Goal: Information Seeking & Learning: Check status

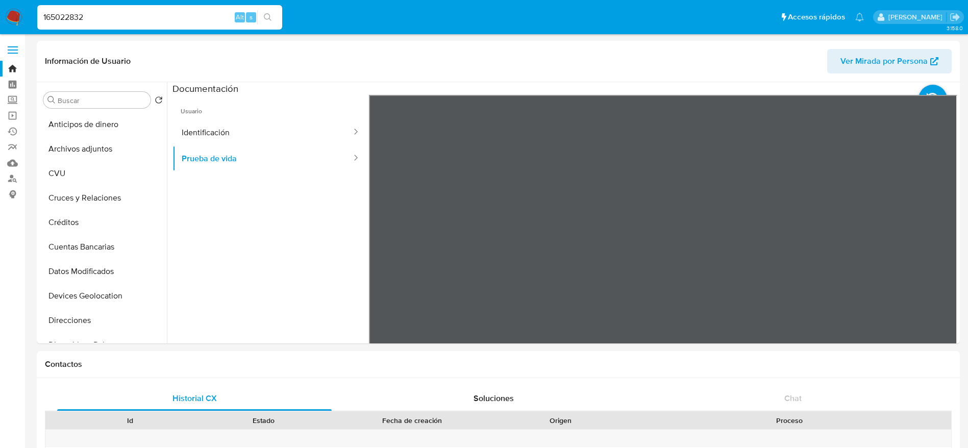
select select "10"
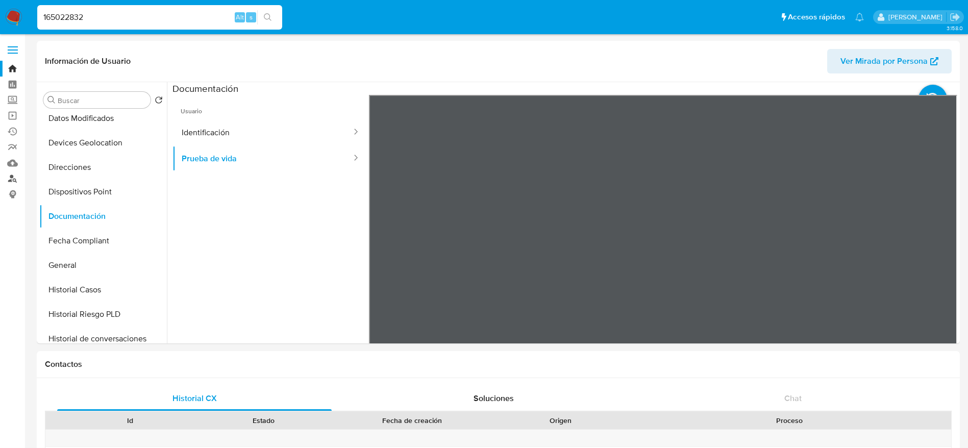
click at [15, 179] on link "Buscador de personas" at bounding box center [60, 179] width 121 height 16
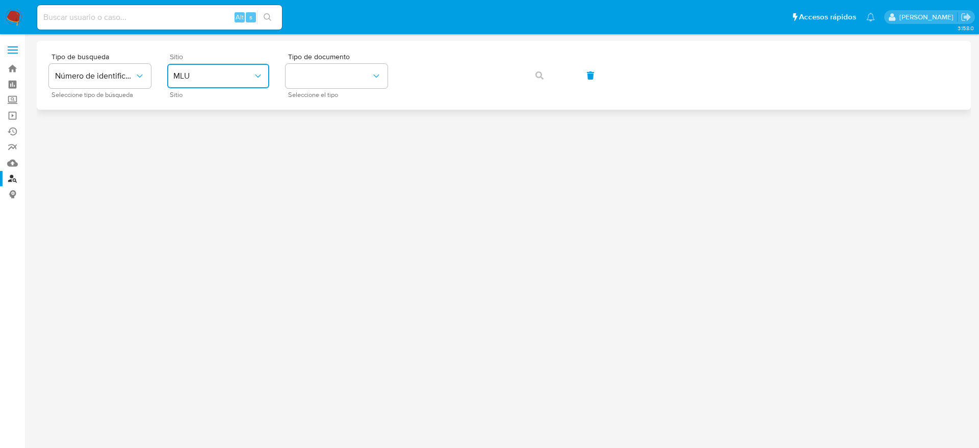
click at [234, 83] on button "MLU" at bounding box center [218, 76] width 102 height 24
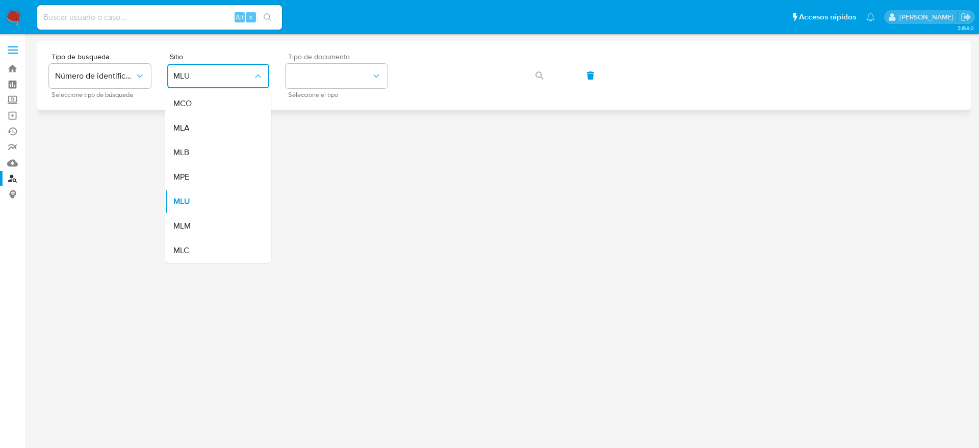
drag, startPoint x: 185, startPoint y: 126, endPoint x: 324, endPoint y: 94, distance: 142.4
click at [186, 126] on span "MLA" at bounding box center [181, 128] width 16 height 10
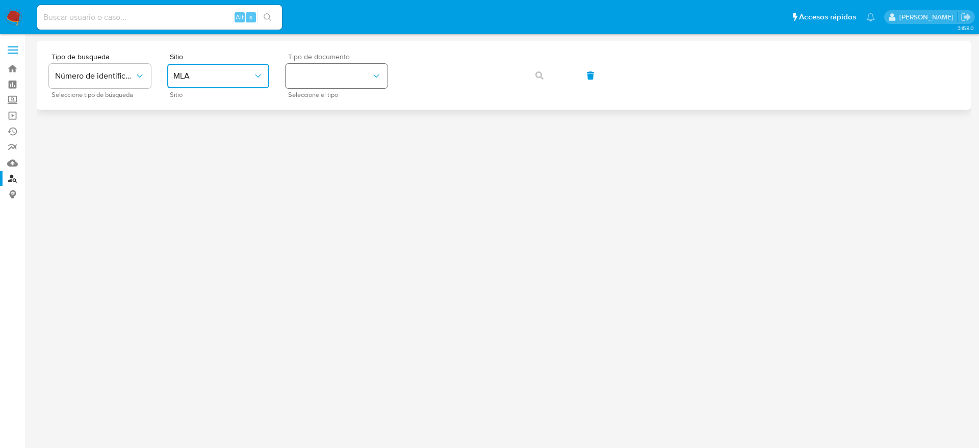
drag, startPoint x: 342, startPoint y: 73, endPoint x: 340, endPoint y: 80, distance: 6.8
click at [342, 73] on button "identificationType" at bounding box center [337, 76] width 102 height 24
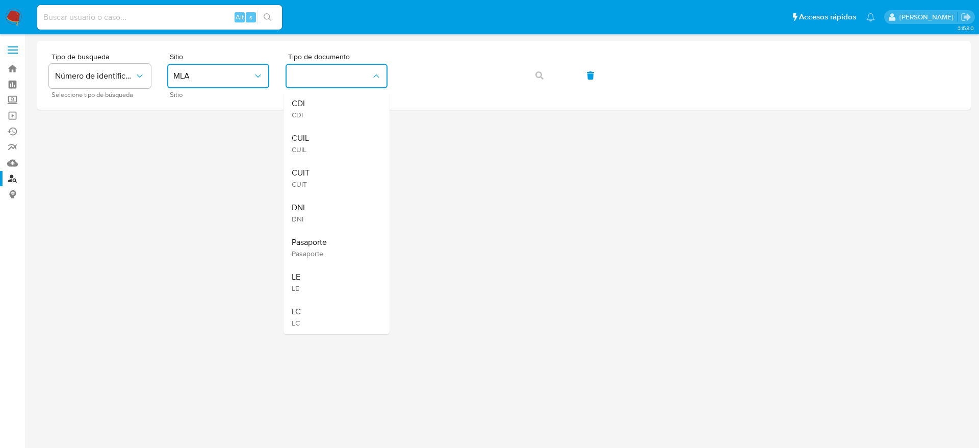
drag, startPoint x: 321, startPoint y: 171, endPoint x: 330, endPoint y: 165, distance: 10.3
click at [320, 171] on div "CUIT CUIT" at bounding box center [334, 178] width 84 height 35
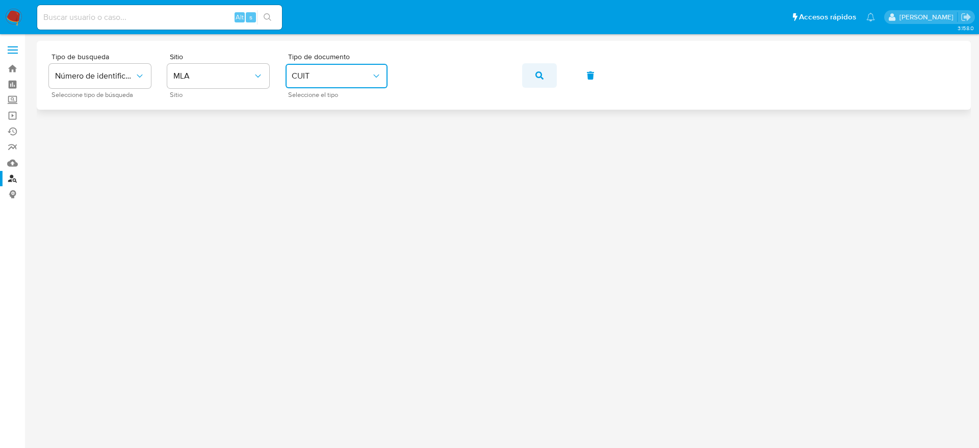
click at [547, 84] on button "button" at bounding box center [539, 75] width 35 height 24
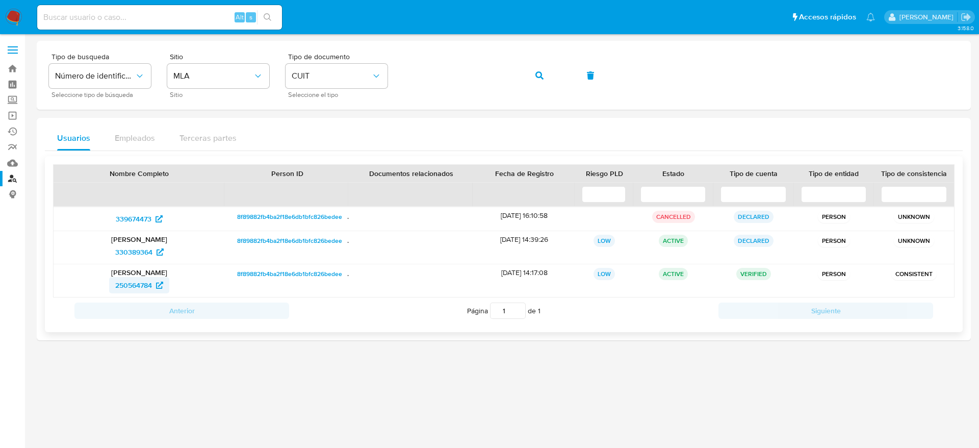
click at [135, 283] on span "250564784" at bounding box center [133, 285] width 37 height 16
drag, startPoint x: 14, startPoint y: 17, endPoint x: 73, endPoint y: 22, distance: 59.9
click at [14, 16] on img at bounding box center [13, 17] width 17 height 17
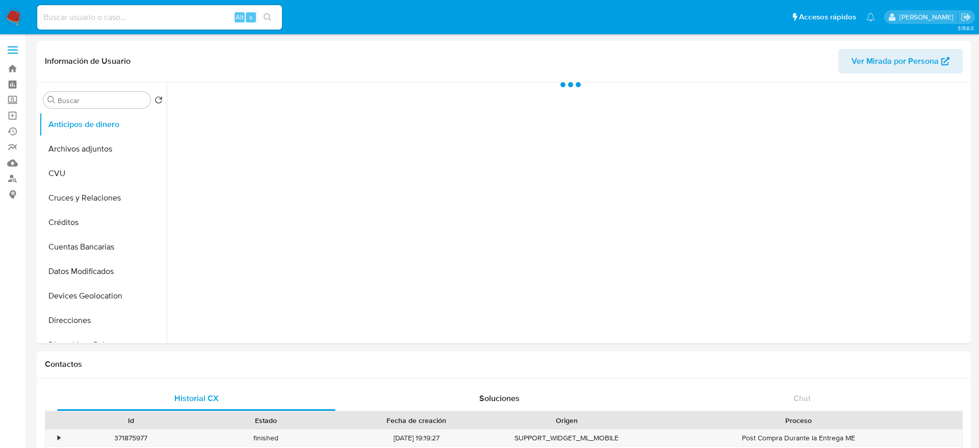
select select "10"
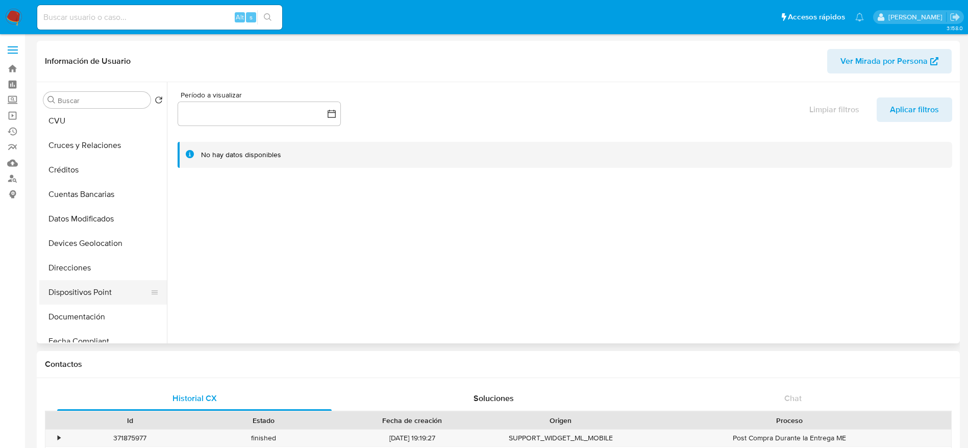
scroll to position [77, 0]
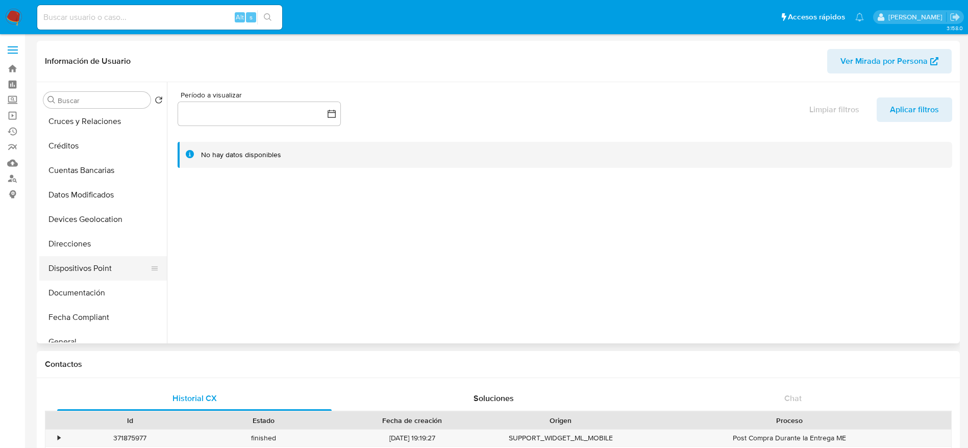
drag, startPoint x: 75, startPoint y: 253, endPoint x: 81, endPoint y: 272, distance: 19.2
click at [75, 253] on button "Direcciones" at bounding box center [103, 244] width 128 height 24
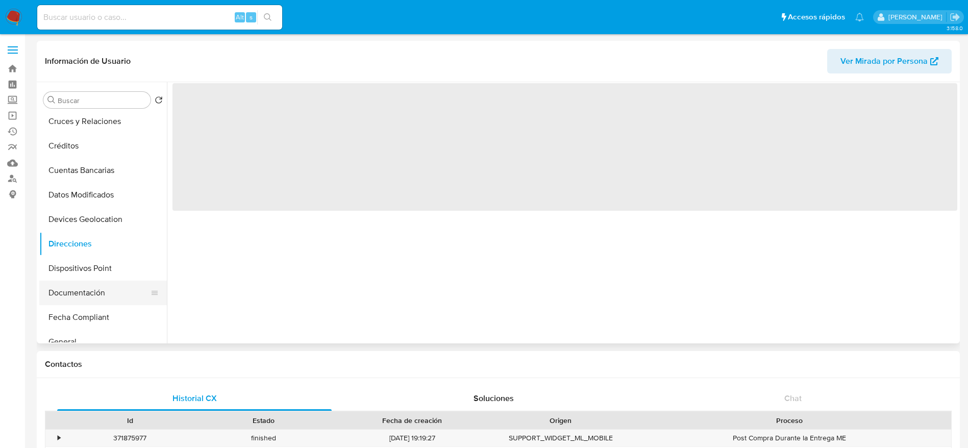
click at [78, 285] on button "Documentación" at bounding box center [98, 293] width 119 height 24
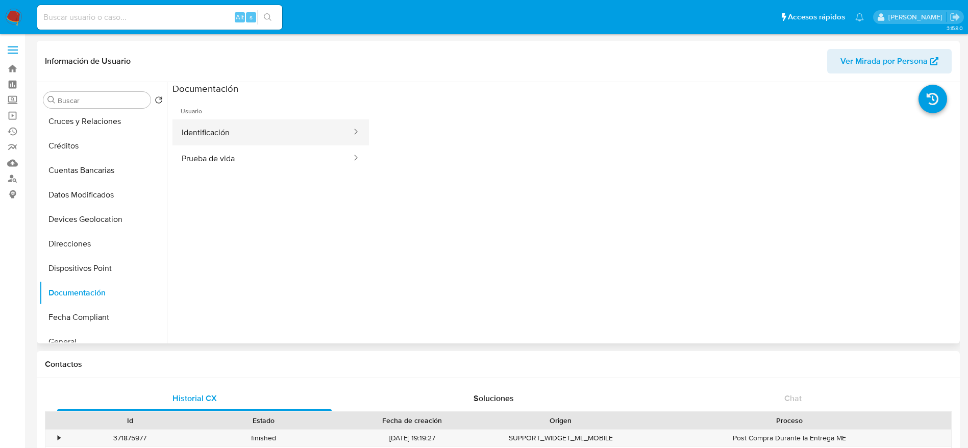
click at [235, 128] on button "Identificación" at bounding box center [262, 132] width 180 height 26
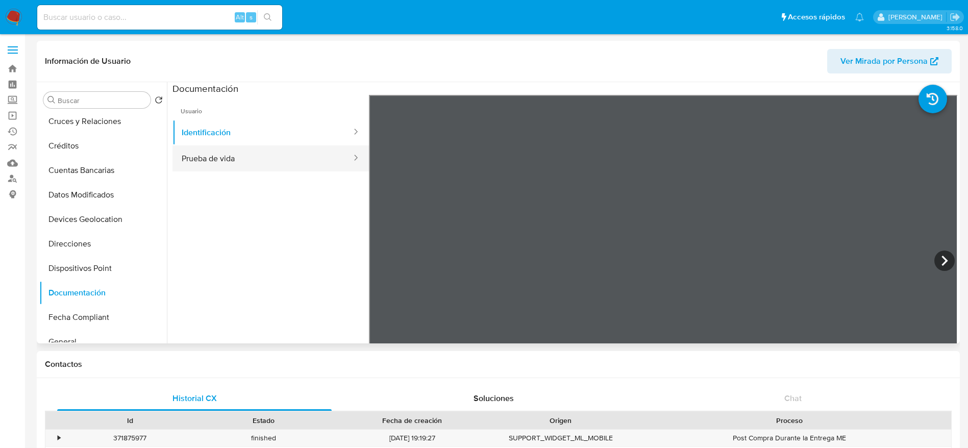
click at [267, 154] on button "Prueba de vida" at bounding box center [262, 158] width 180 height 26
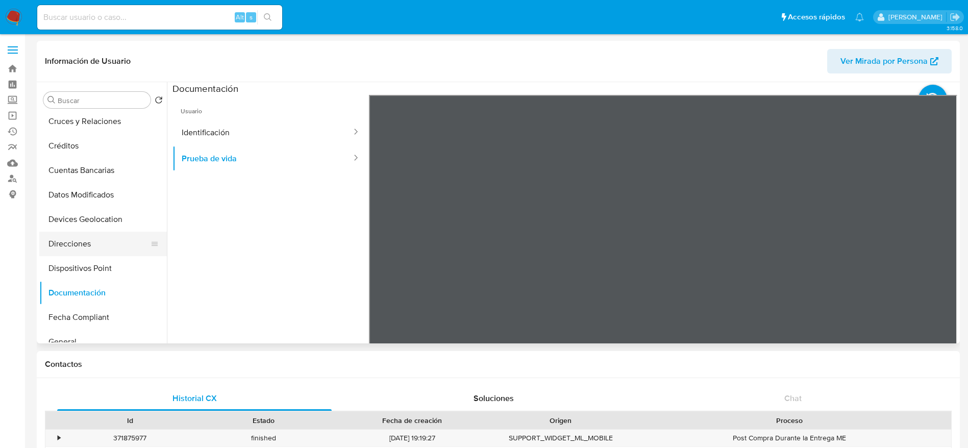
drag, startPoint x: 80, startPoint y: 247, endPoint x: 95, endPoint y: 239, distance: 17.1
click at [80, 246] on button "Direcciones" at bounding box center [98, 244] width 119 height 24
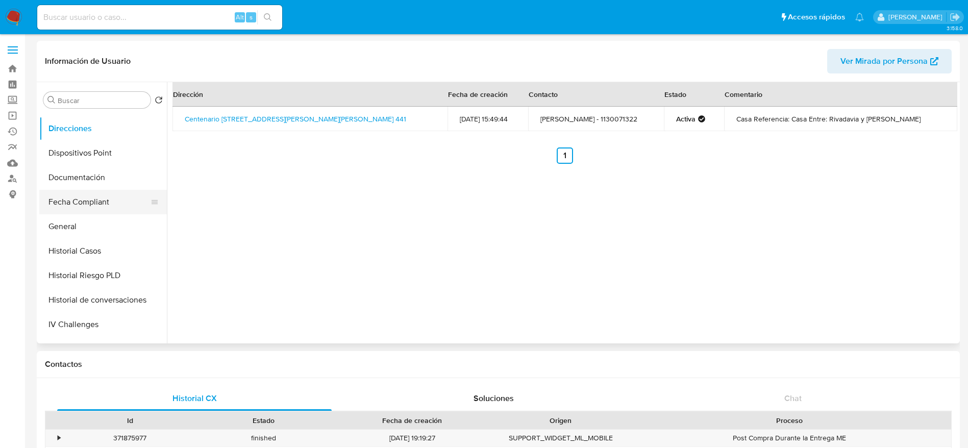
scroll to position [306, 0]
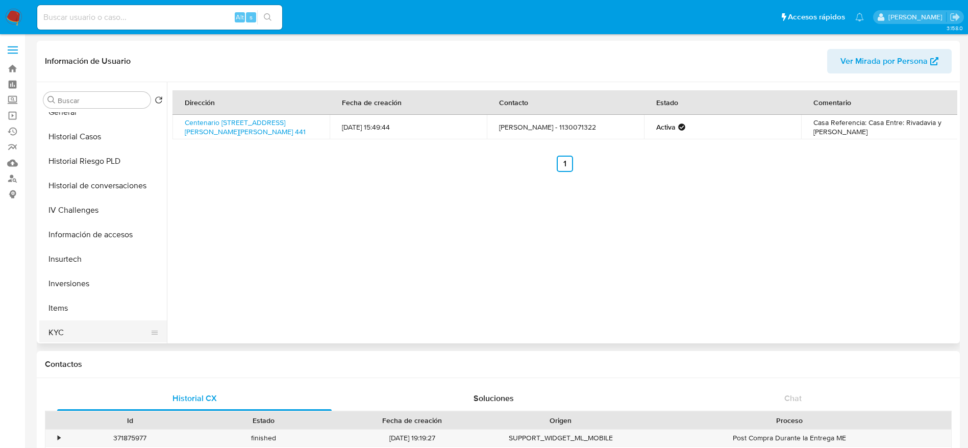
click at [52, 329] on button "KYC" at bounding box center [98, 332] width 119 height 24
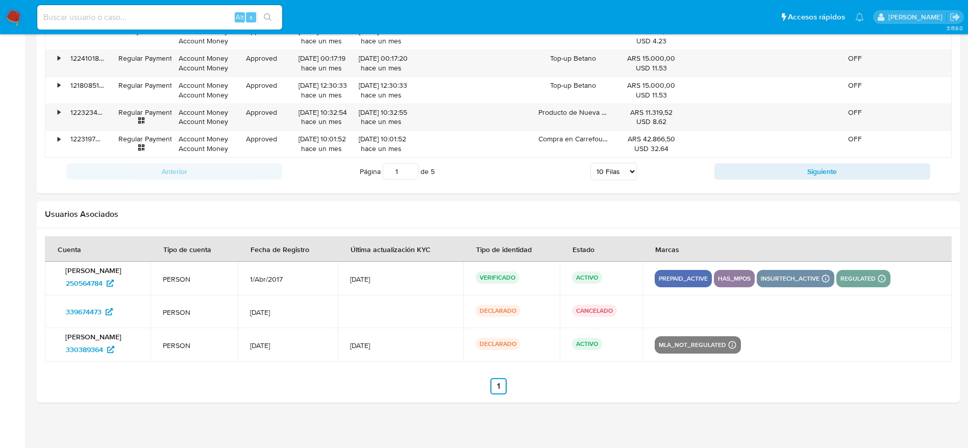
scroll to position [1154, 0]
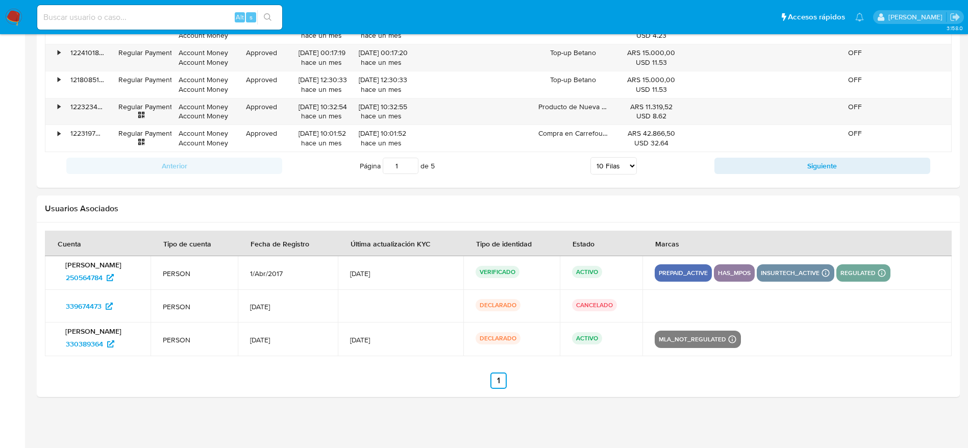
drag, startPoint x: 58, startPoint y: 270, endPoint x: 106, endPoint y: 284, distance: 49.3
click at [106, 284] on div "Jose Eduardo Fernandez 250564784" at bounding box center [97, 273] width 81 height 26
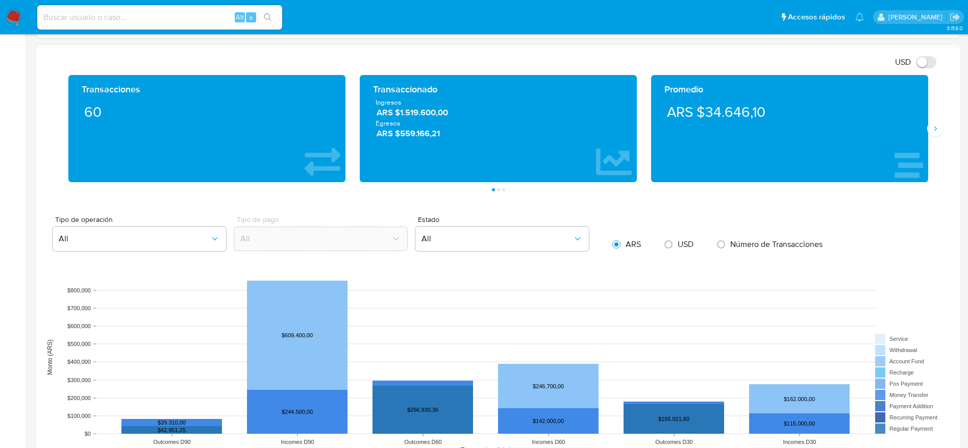
scroll to position [389, 0]
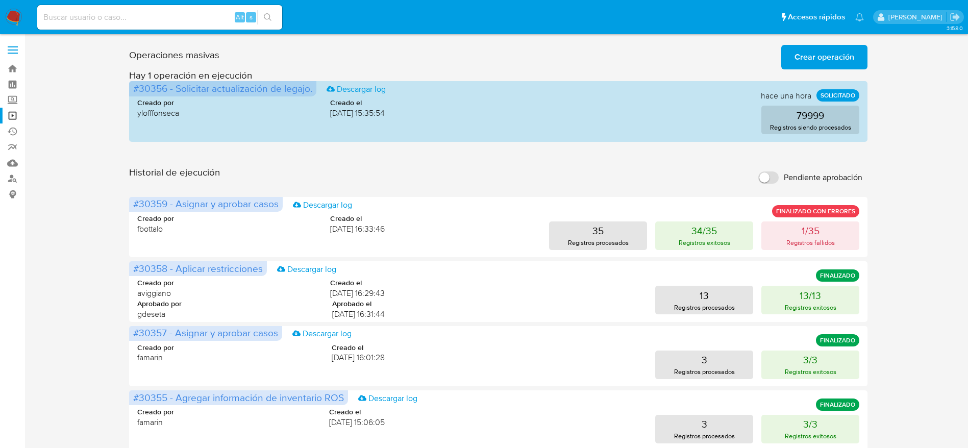
click at [820, 54] on span "Crear operación" at bounding box center [824, 57] width 60 height 22
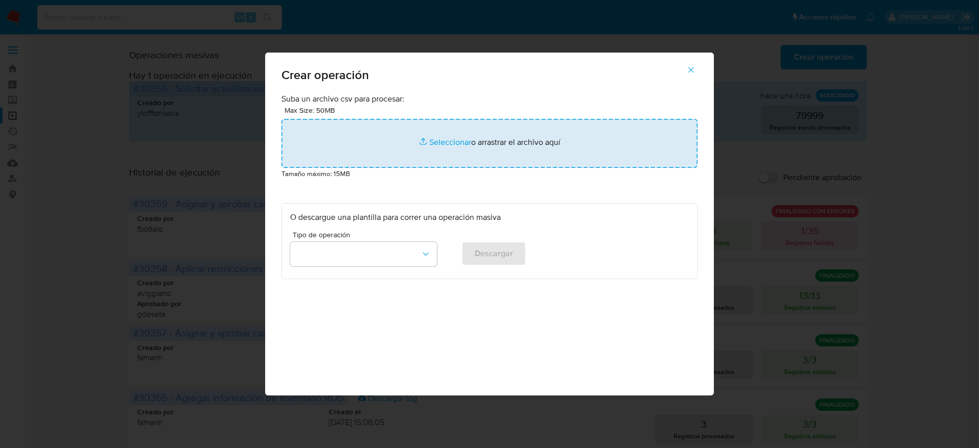
click at [492, 149] on input "file" at bounding box center [490, 143] width 416 height 49
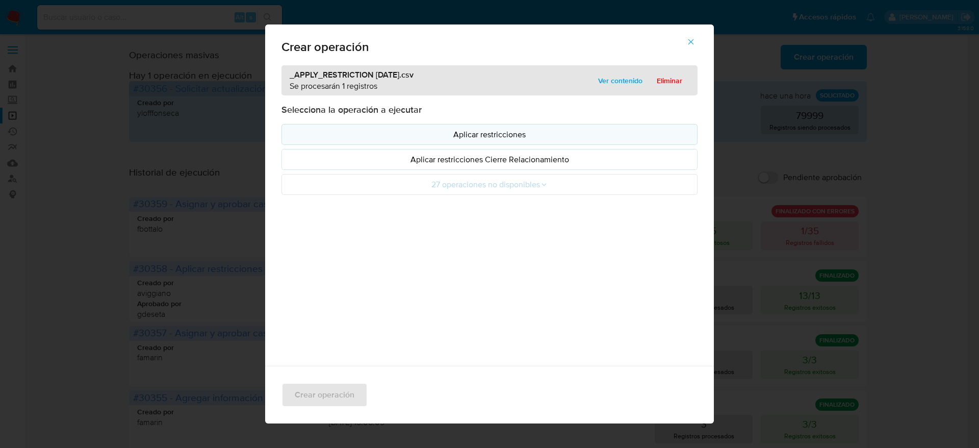
click at [512, 131] on p "Aplicar restricciones" at bounding box center [489, 135] width 399 height 12
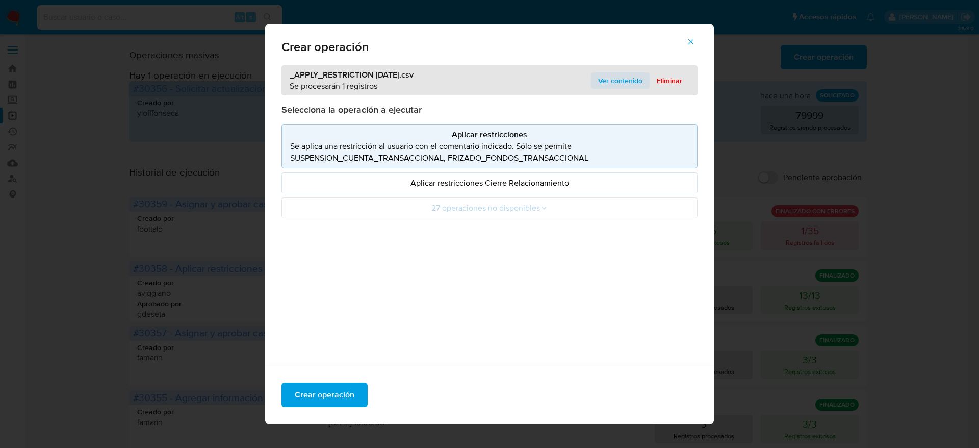
click at [600, 79] on span "Ver contenido" at bounding box center [620, 80] width 44 height 14
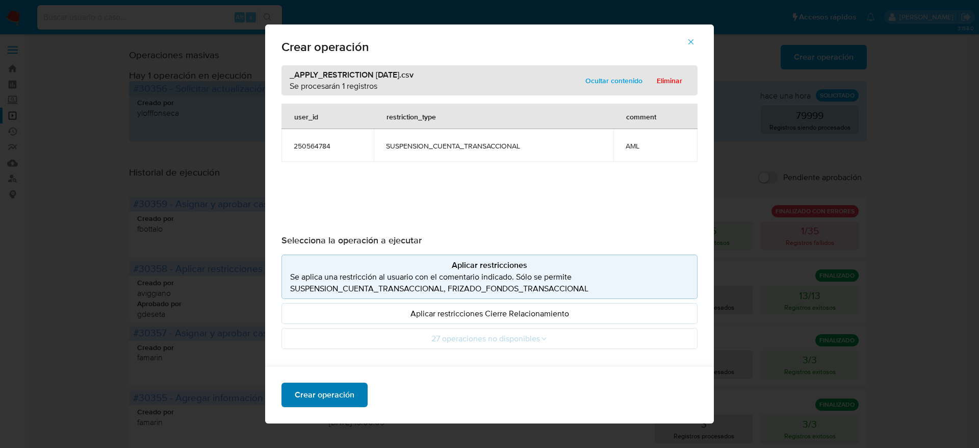
click at [314, 398] on span "Crear operación" at bounding box center [325, 395] width 60 height 22
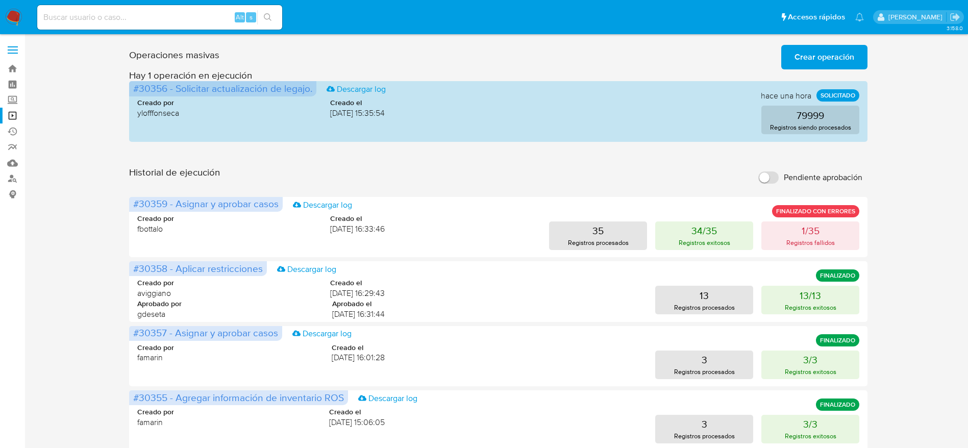
click at [812, 55] on span "Crear operación" at bounding box center [824, 57] width 60 height 22
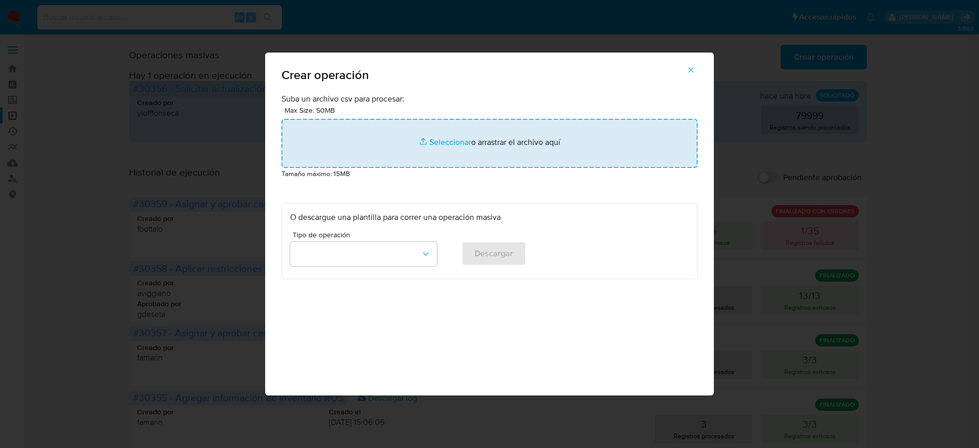
click at [453, 145] on input "file" at bounding box center [490, 143] width 416 height 49
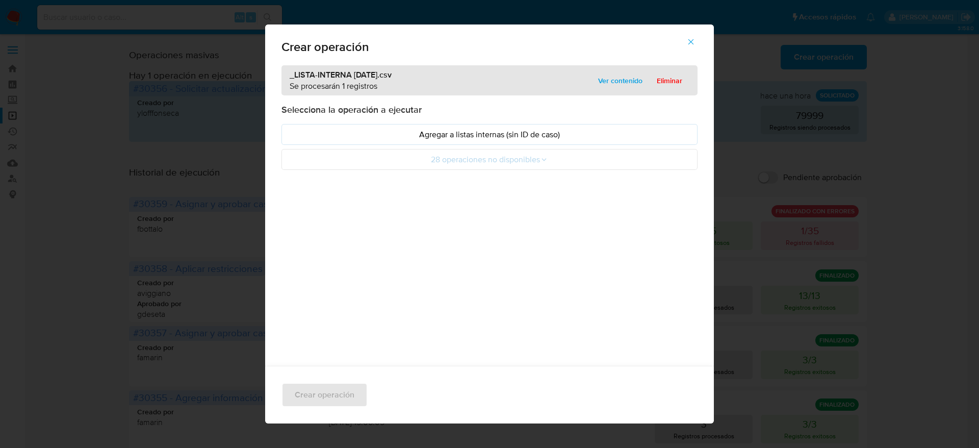
drag, startPoint x: 620, startPoint y: 84, endPoint x: 588, endPoint y: 102, distance: 37.0
click at [620, 83] on span "Ver contenido" at bounding box center [620, 80] width 44 height 14
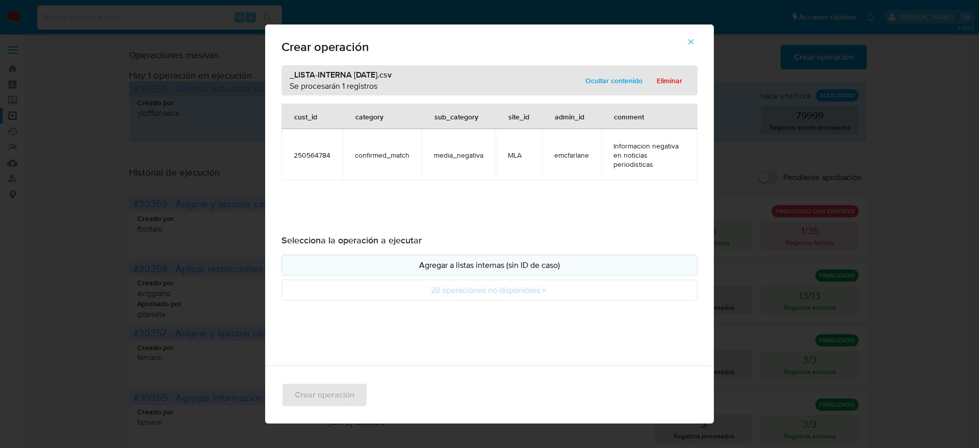
click at [443, 261] on p "Agregar a listas internas (sin ID de caso)" at bounding box center [489, 265] width 399 height 12
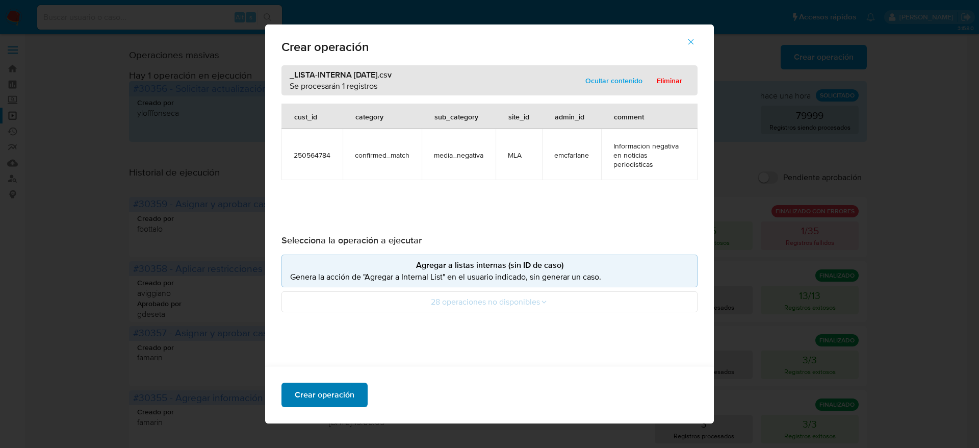
click at [317, 393] on span "Crear operación" at bounding box center [325, 395] width 60 height 22
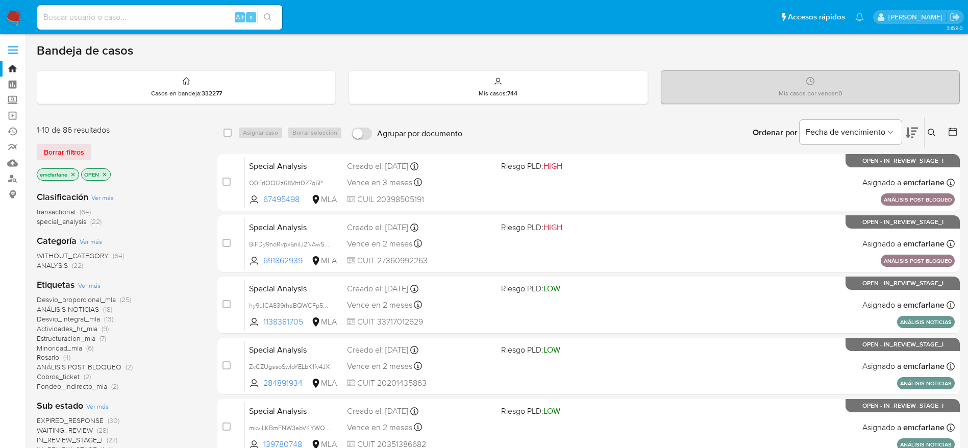
click at [114, 362] on span "ANÁLISIS POST BLOQUEO" at bounding box center [79, 367] width 85 height 10
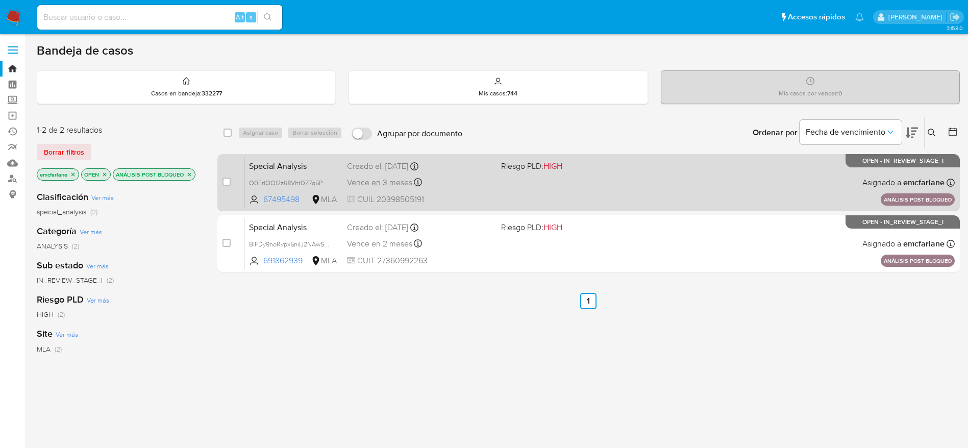
click at [463, 194] on span "CUIL 20398505191" at bounding box center [420, 199] width 146 height 11
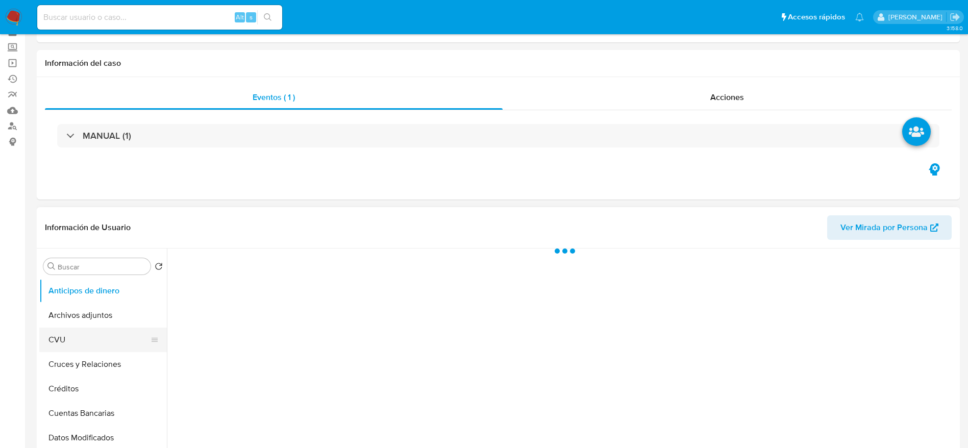
scroll to position [77, 0]
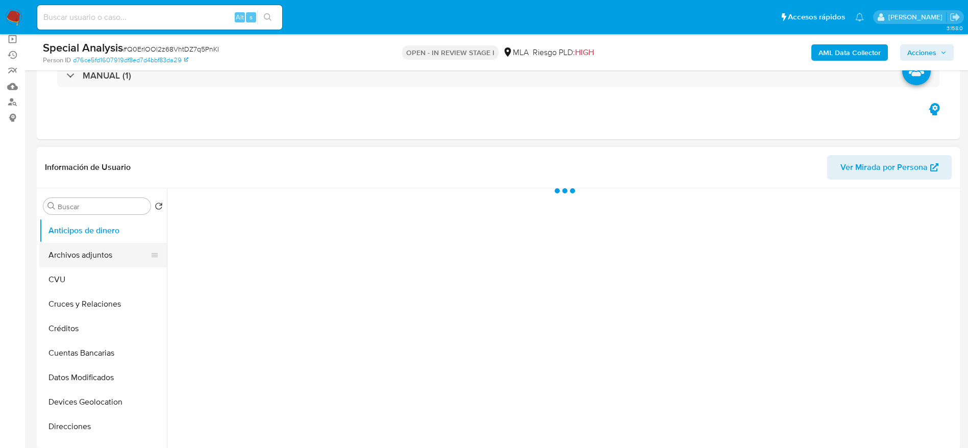
click at [90, 261] on button "Archivos adjuntos" at bounding box center [98, 255] width 119 height 24
select select "10"
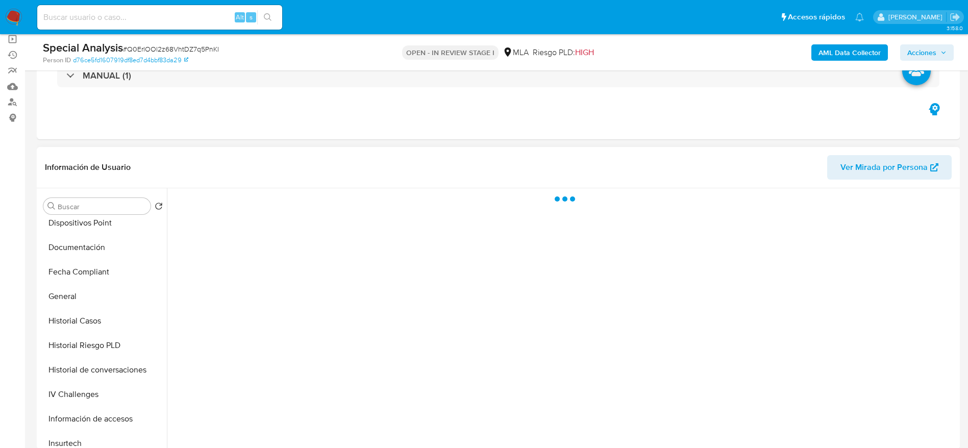
scroll to position [459, 0]
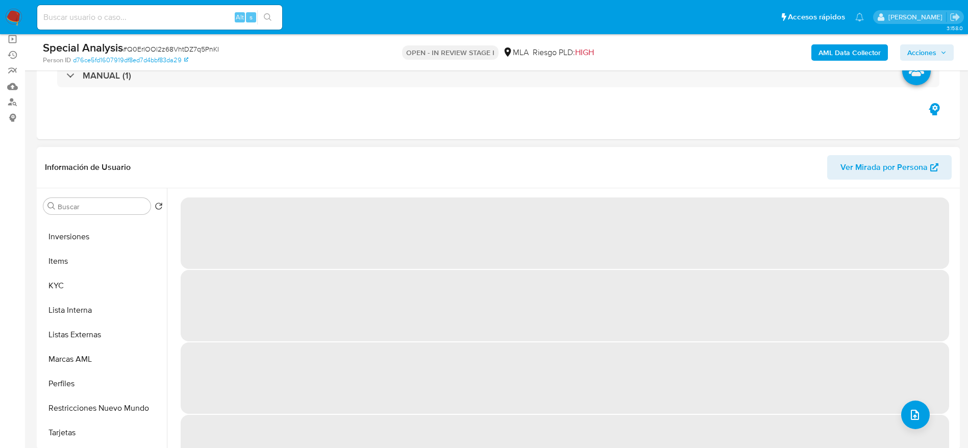
click at [98, 409] on button "Restricciones Nuevo Mundo" at bounding box center [103, 408] width 128 height 24
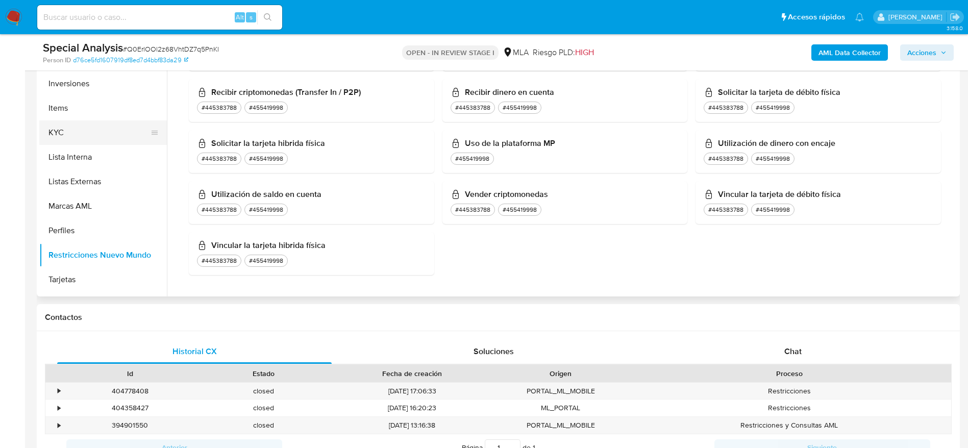
scroll to position [230, 0]
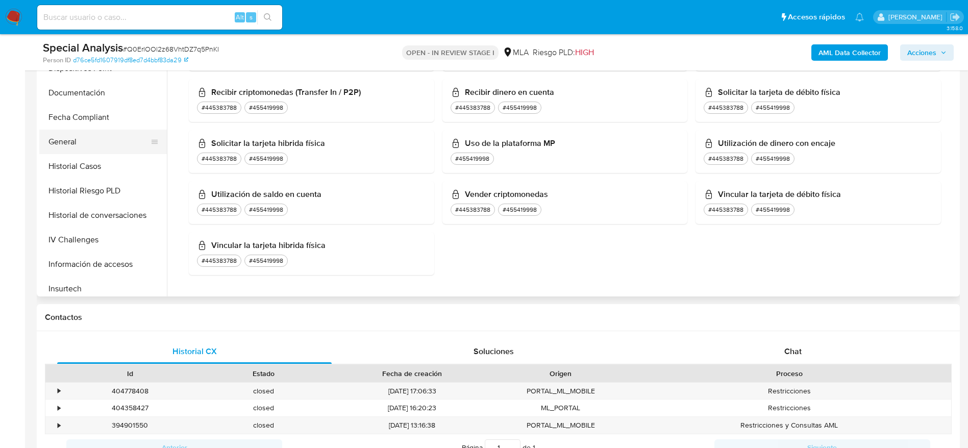
click at [73, 144] on button "General" at bounding box center [98, 142] width 119 height 24
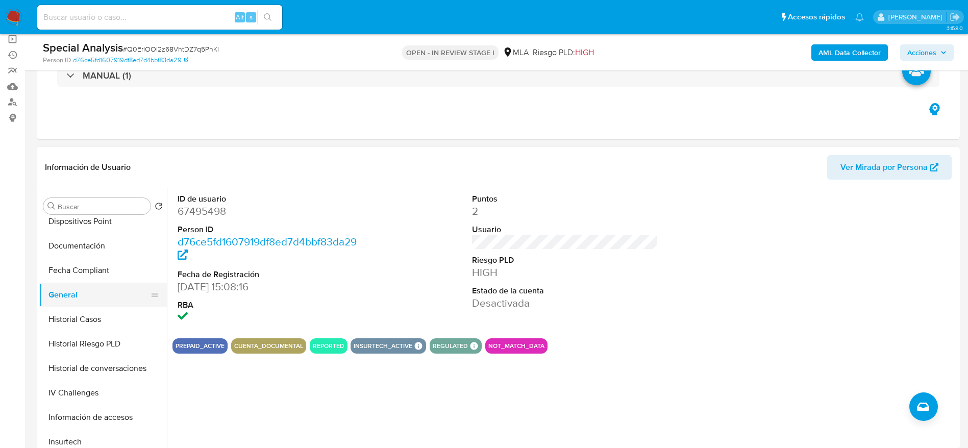
scroll to position [0, 0]
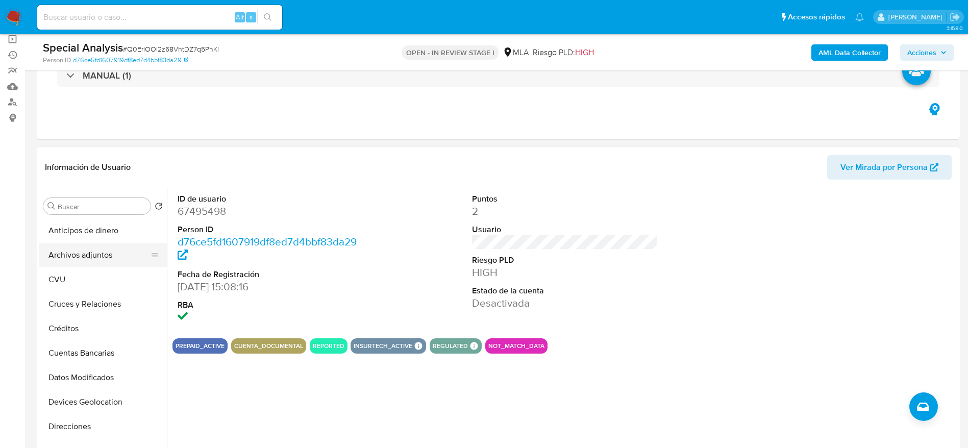
click at [109, 249] on button "Archivos adjuntos" at bounding box center [98, 255] width 119 height 24
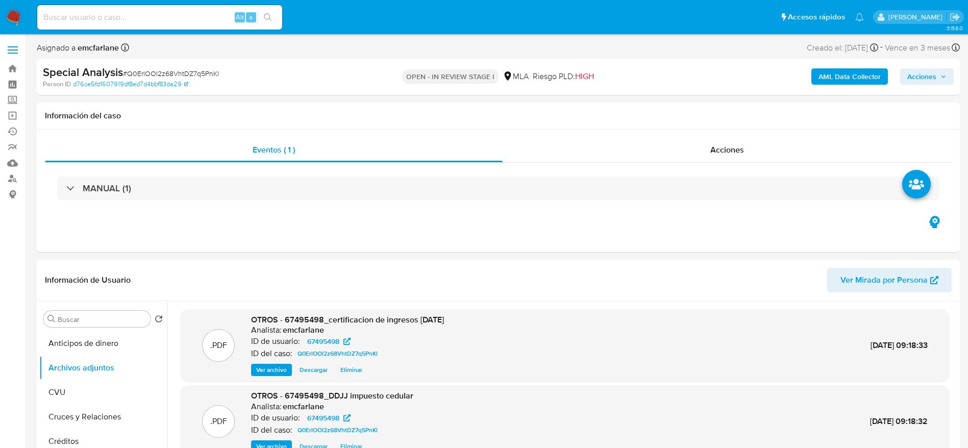
click at [917, 79] on span "Acciones" at bounding box center [921, 76] width 29 height 16
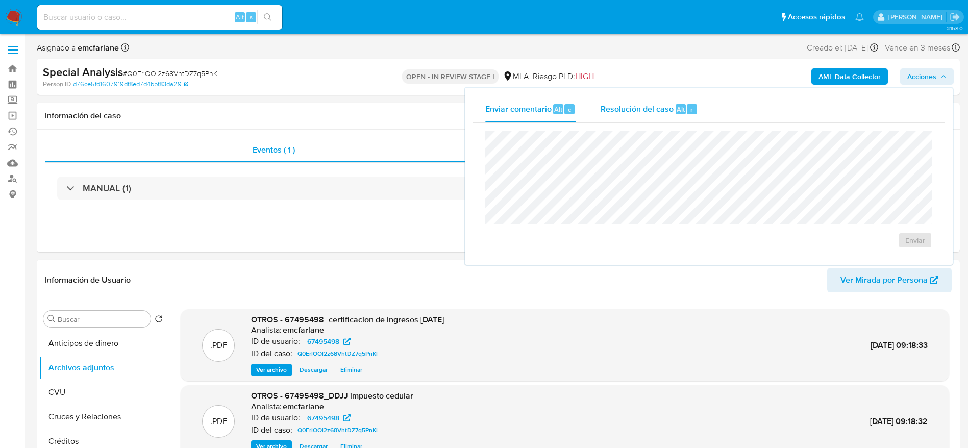
click at [627, 116] on div "Resolución del caso Alt r" at bounding box center [648, 109] width 97 height 27
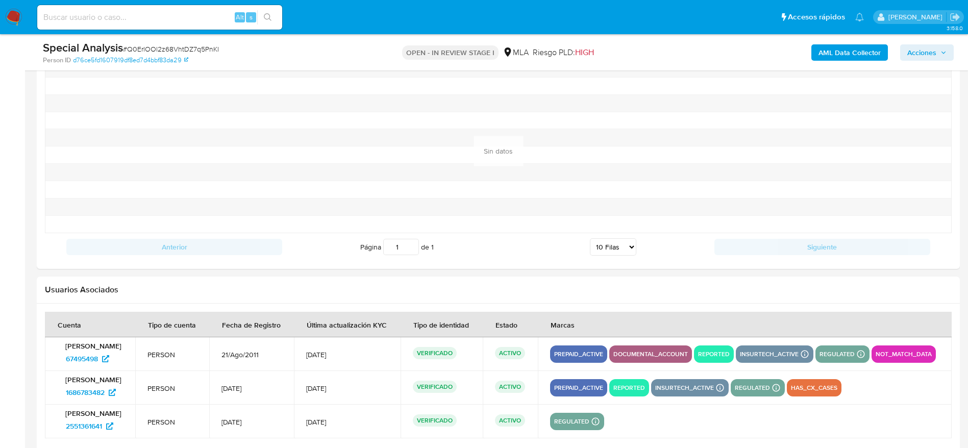
scroll to position [1301, 0]
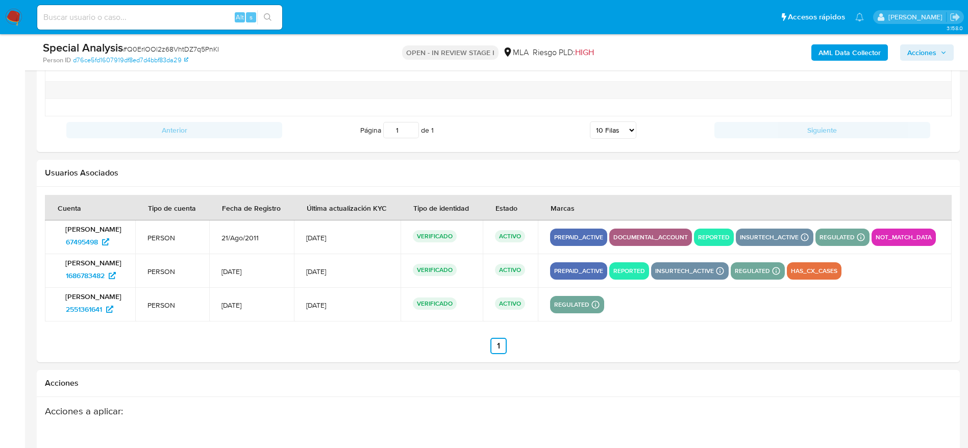
click at [85, 284] on td "Franco Gaston Peyrot 1686783482" at bounding box center [90, 271] width 90 height 34
click at [84, 273] on span "1686783482" at bounding box center [85, 275] width 39 height 16
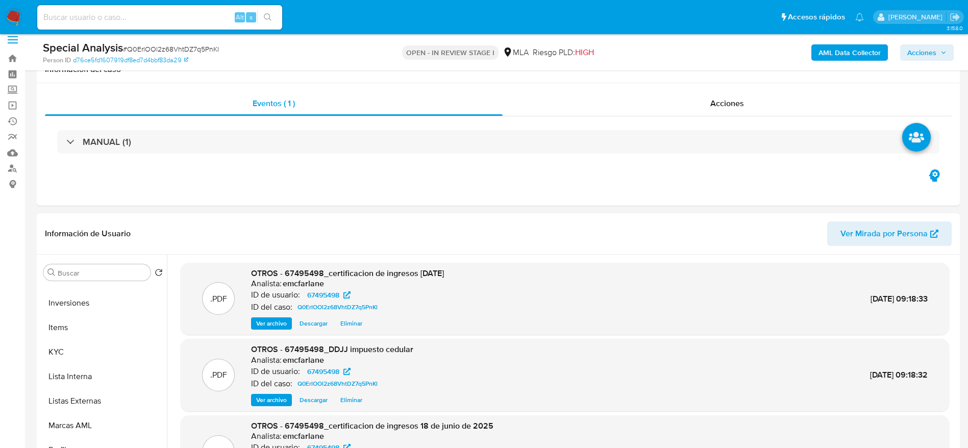
scroll to position [0, 0]
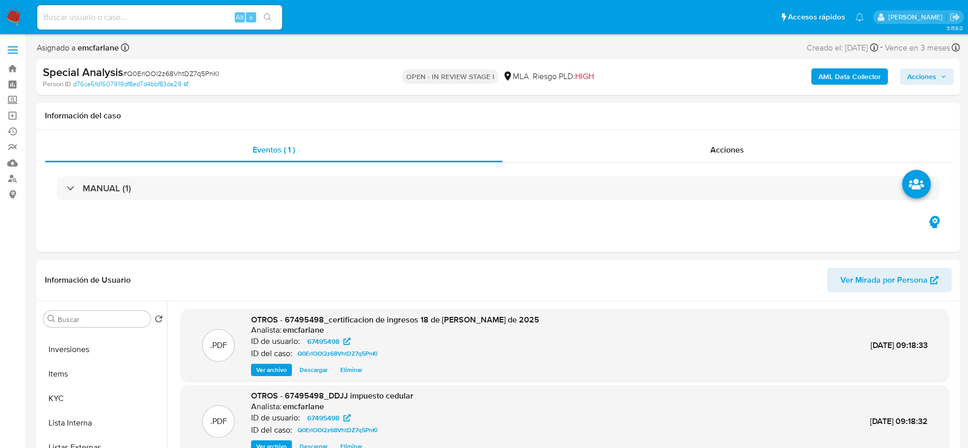
click span "Acciones"
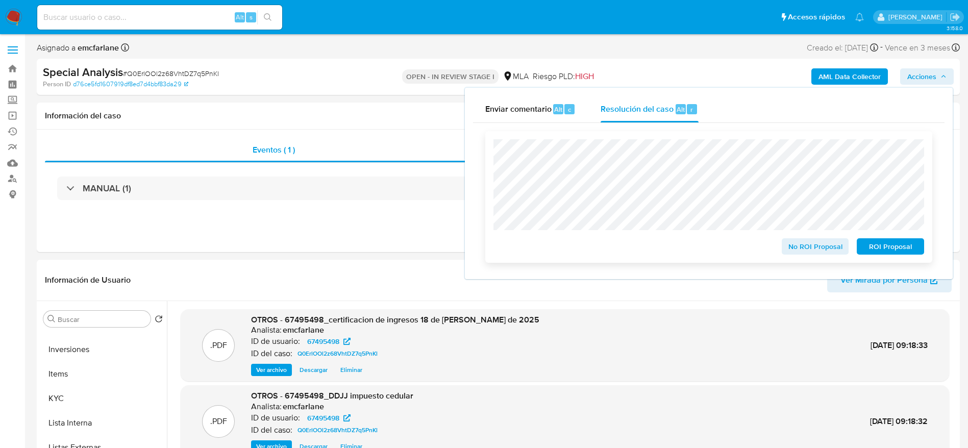
click div "No ROI Proposal ROI Proposal"
click span "No ROI Proposal"
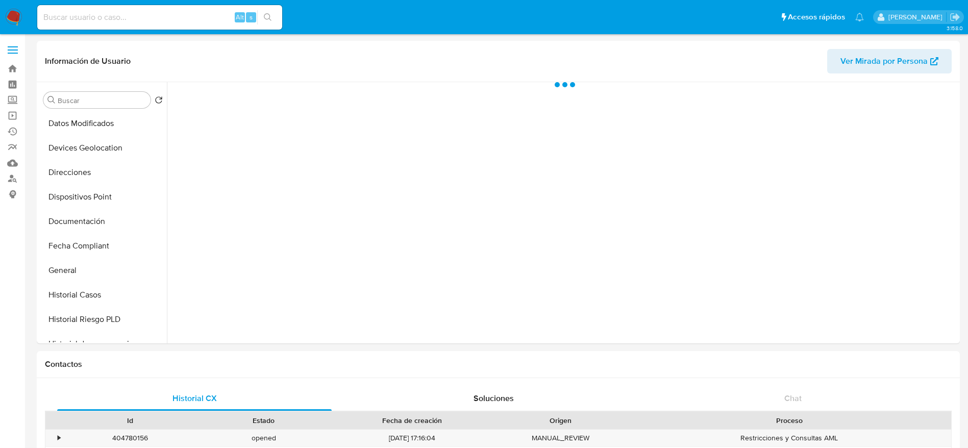
scroll to position [153, 0]
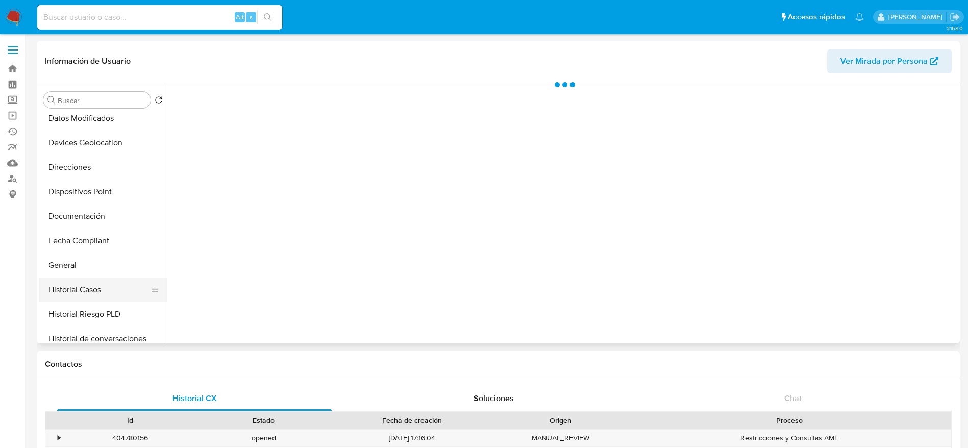
click at [64, 299] on button "Historial Casos" at bounding box center [98, 289] width 119 height 24
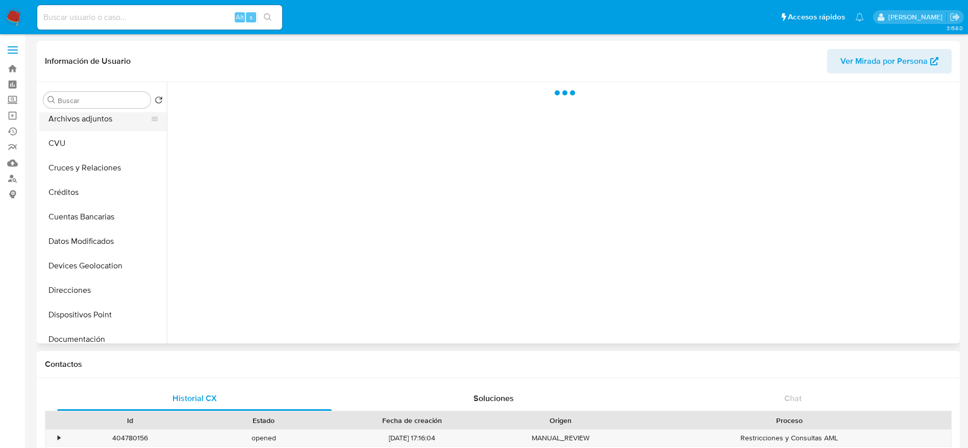
scroll to position [0, 0]
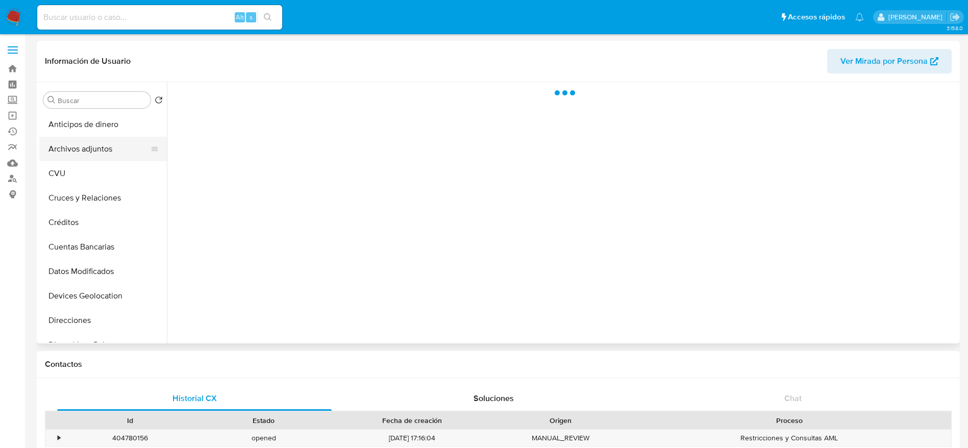
select select "10"
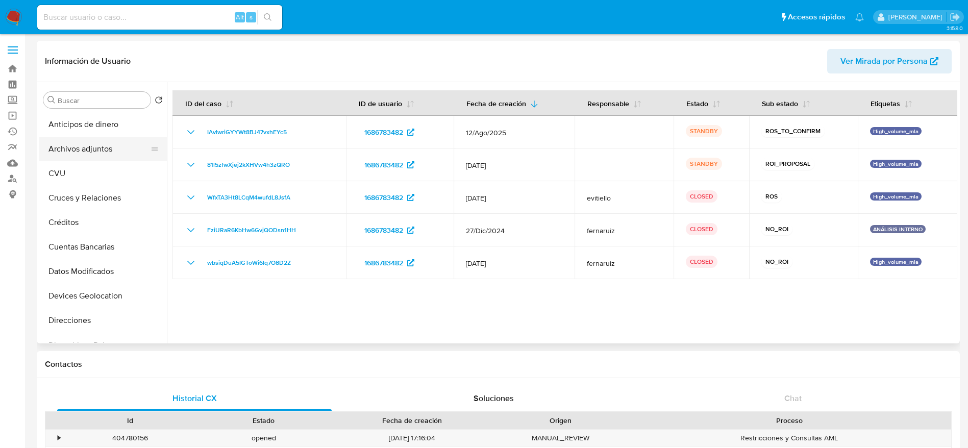
click at [103, 145] on button "Archivos adjuntos" at bounding box center [98, 149] width 119 height 24
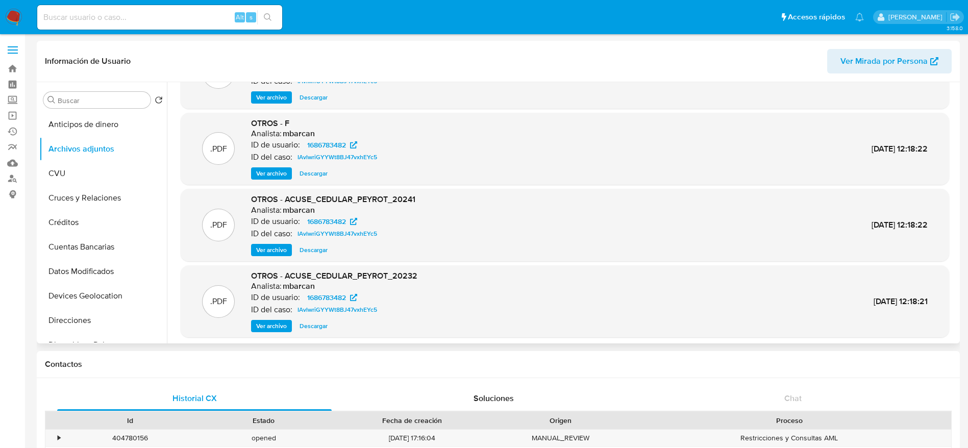
scroll to position [77, 0]
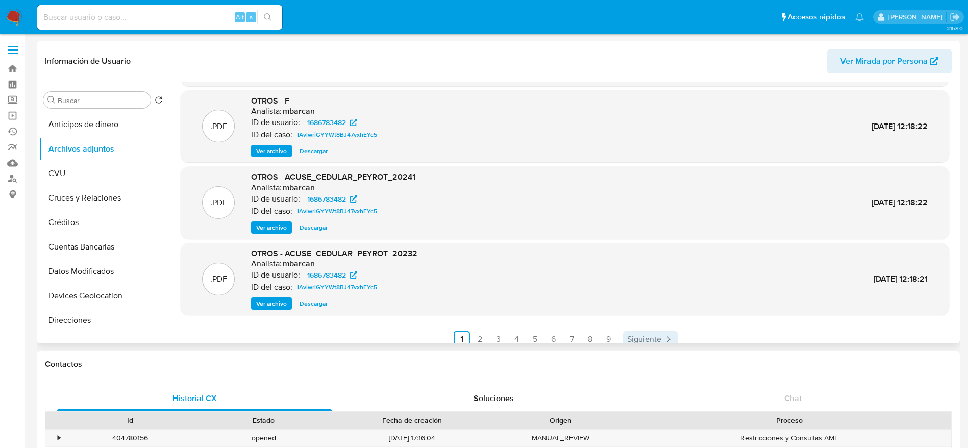
click at [647, 341] on span "Siguiente" at bounding box center [644, 339] width 34 height 8
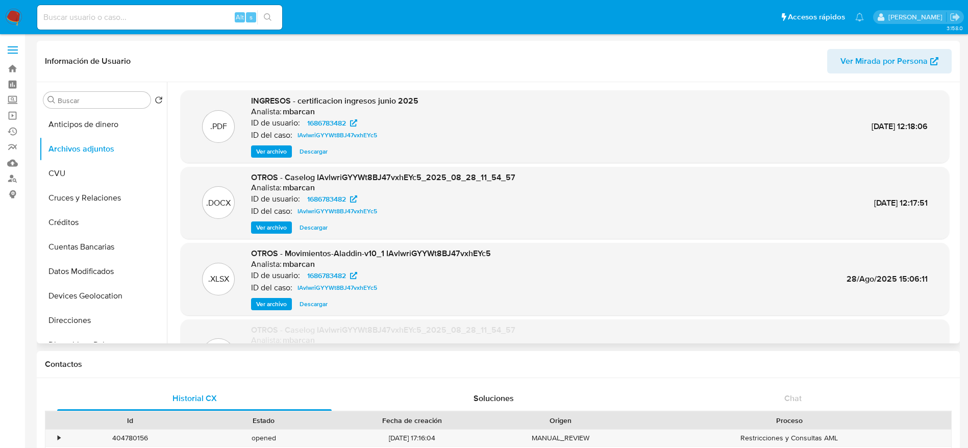
click at [316, 228] on span "Descargar" at bounding box center [313, 227] width 28 height 10
click at [326, 303] on span "Descargar" at bounding box center [313, 304] width 28 height 10
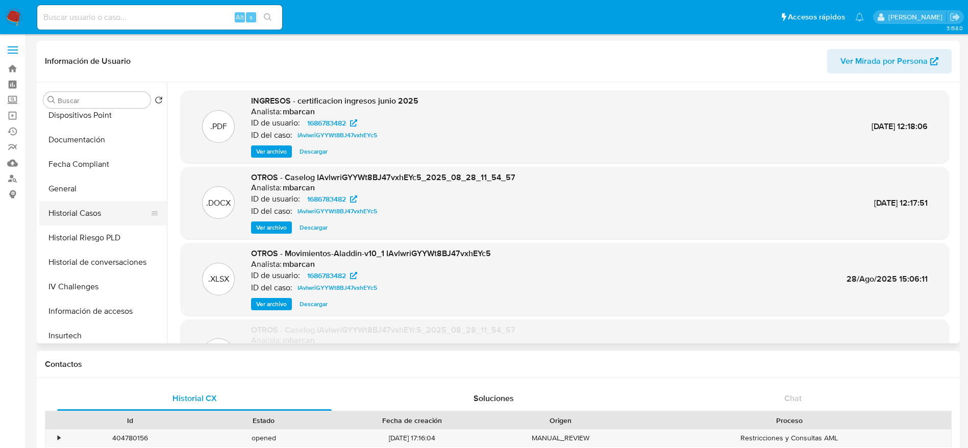
click at [93, 209] on button "Historial Casos" at bounding box center [98, 213] width 119 height 24
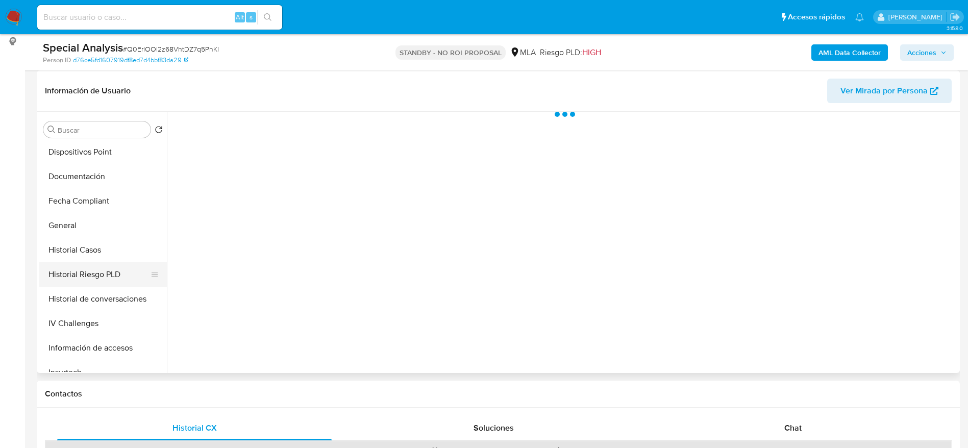
scroll to position [230, 0]
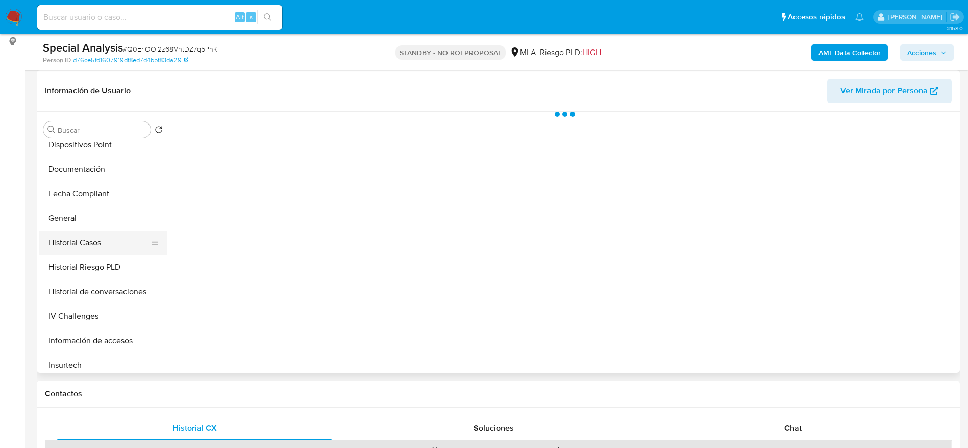
click at [94, 245] on button "Historial Casos" at bounding box center [98, 243] width 119 height 24
select select "10"
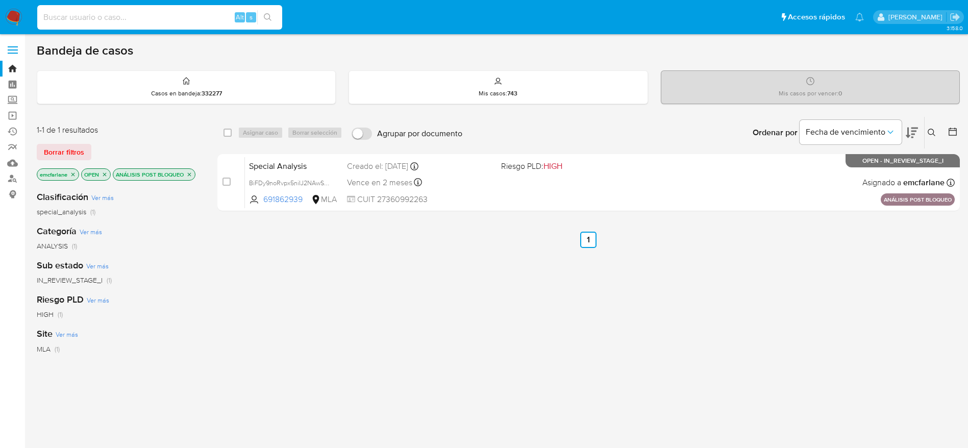
click at [189, 15] on input at bounding box center [159, 17] width 245 height 13
paste input "1118488320"
type input "1118488320"
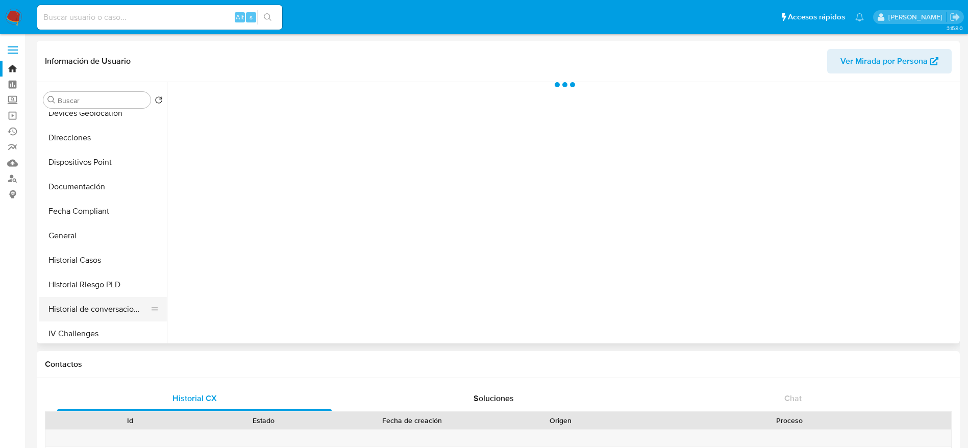
scroll to position [230, 0]
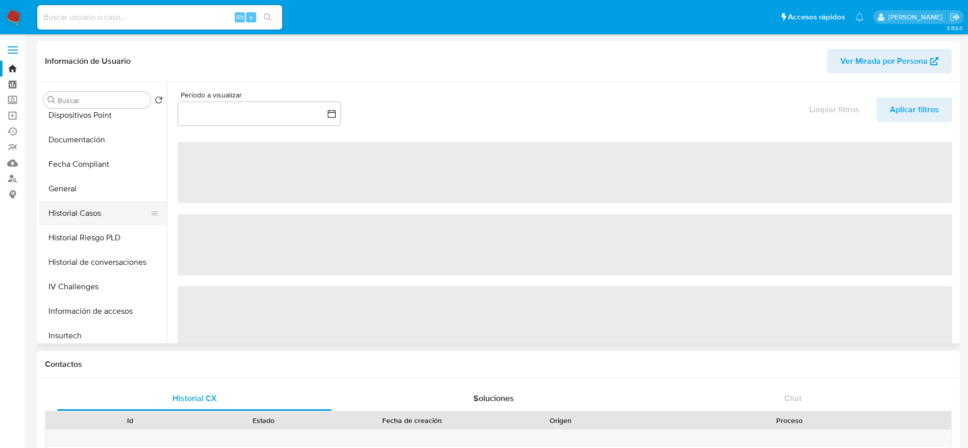
click at [66, 209] on button "Historial Casos" at bounding box center [98, 213] width 119 height 24
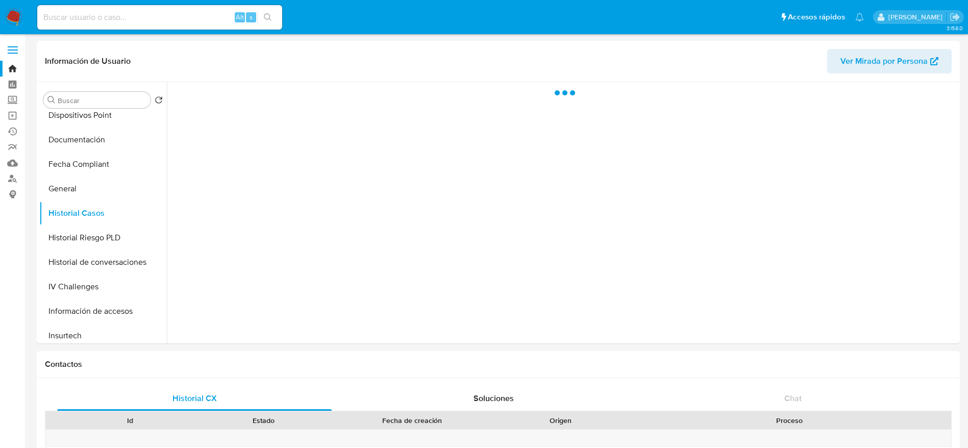
select select "10"
